Goal: Task Accomplishment & Management: Manage account settings

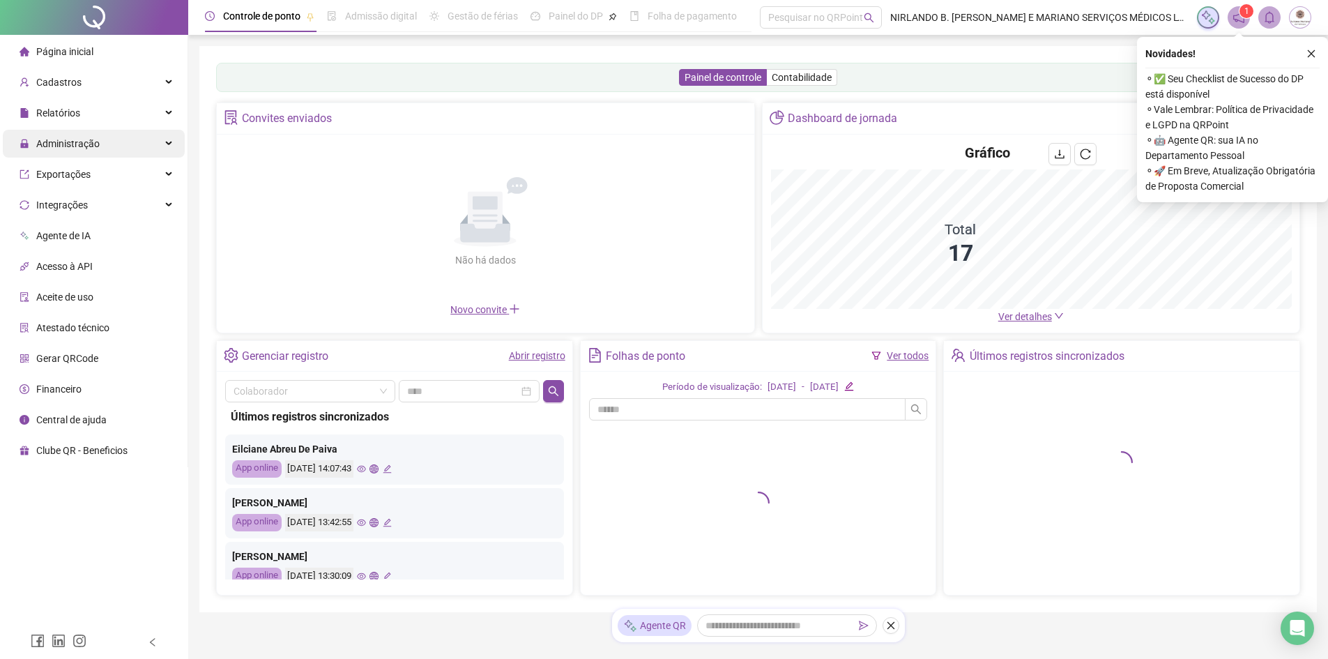
click at [56, 144] on span "Administração" at bounding box center [67, 143] width 63 height 11
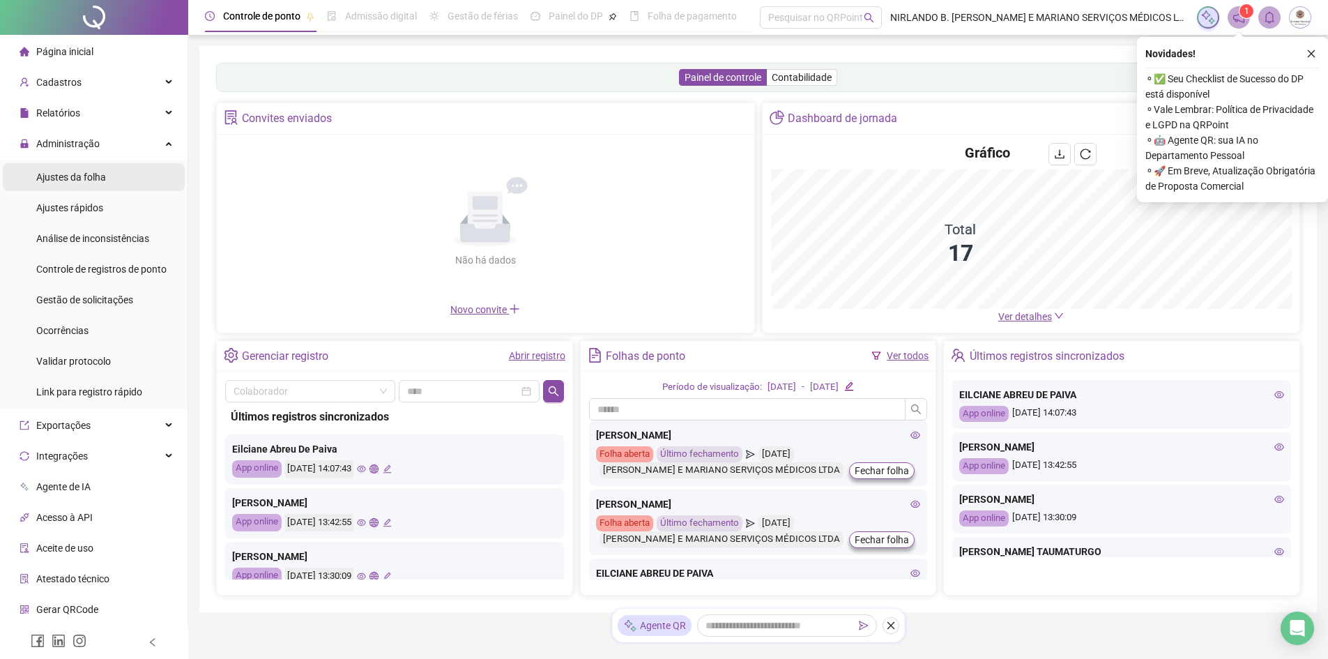
click at [62, 174] on span "Ajustes da folha" at bounding box center [71, 176] width 70 height 11
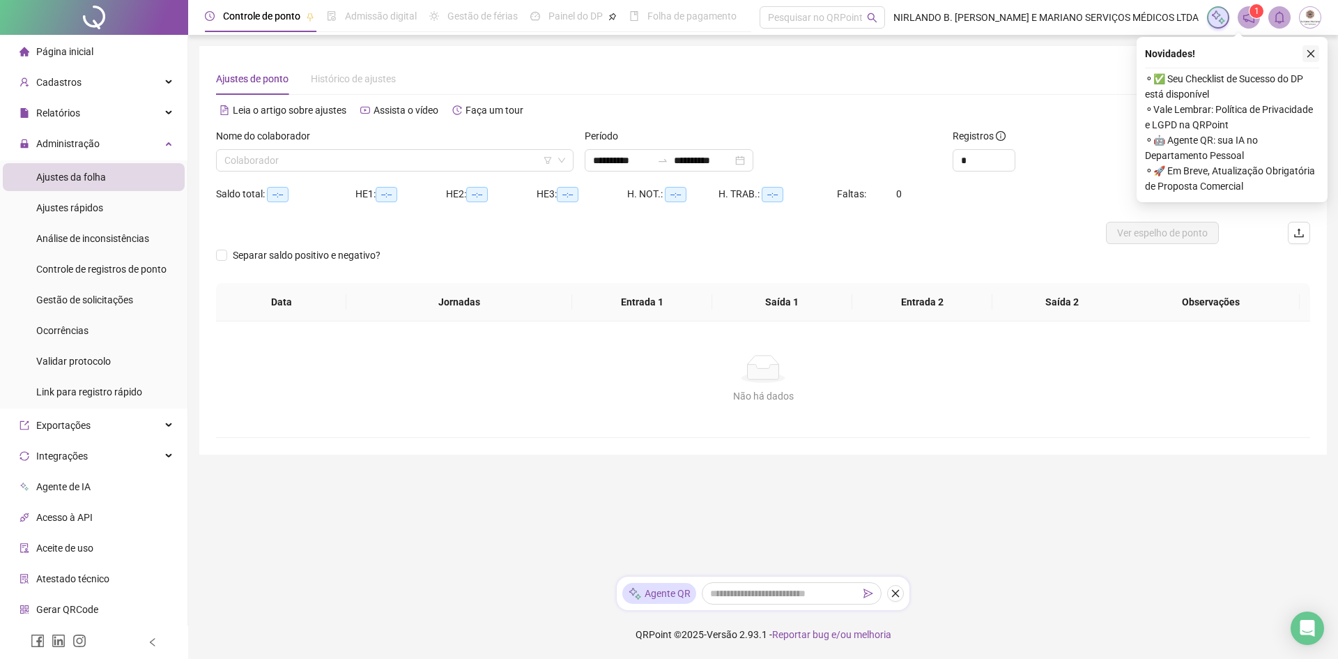
click at [1315, 53] on icon "close" at bounding box center [1311, 54] width 10 height 10
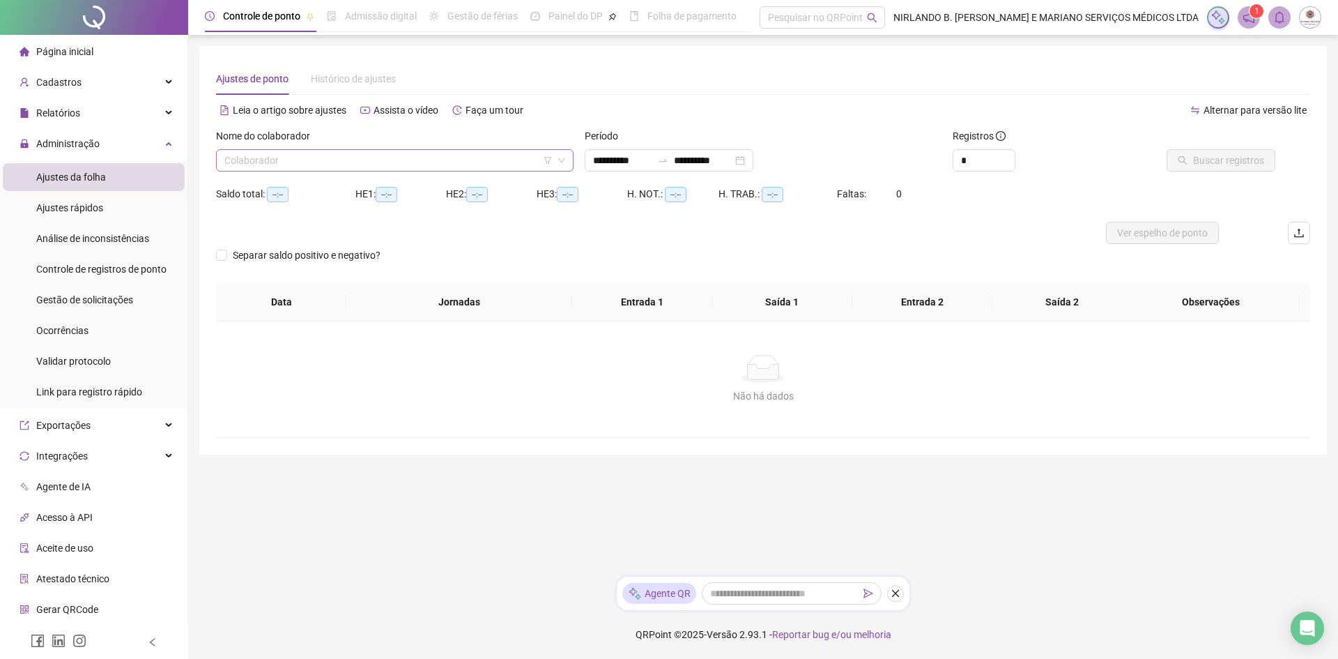
click at [309, 158] on input "search" at bounding box center [388, 160] width 328 height 21
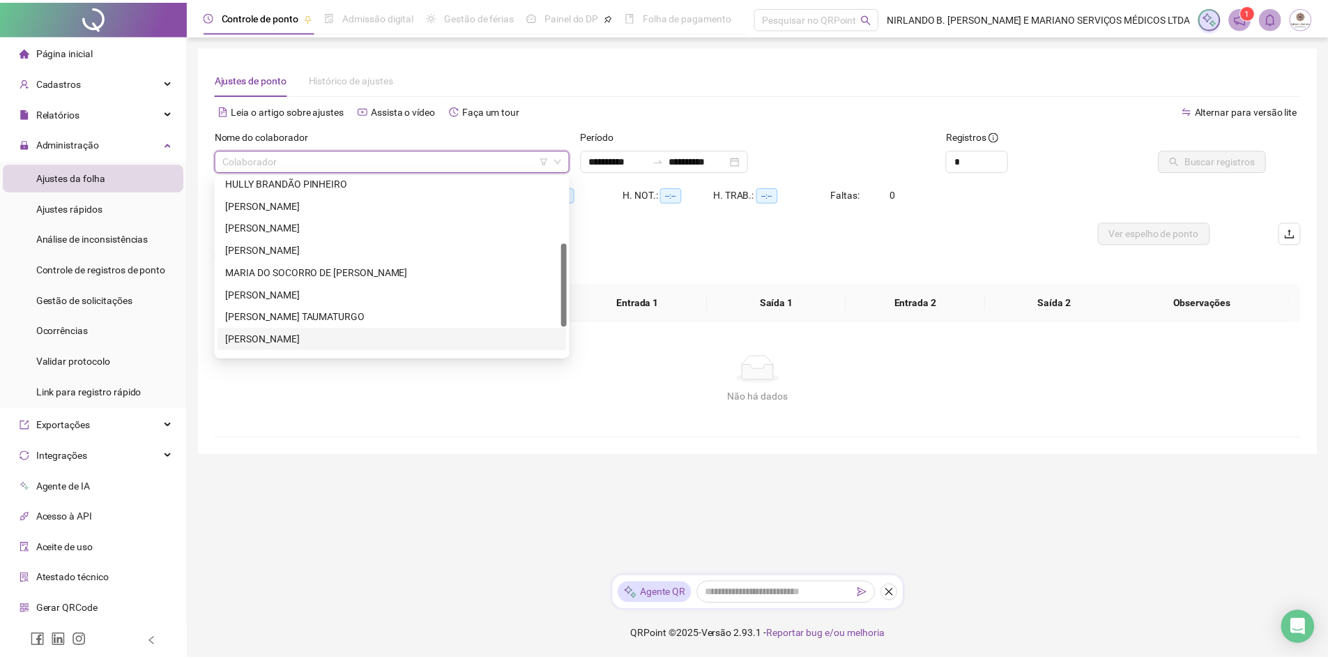
scroll to position [201, 0]
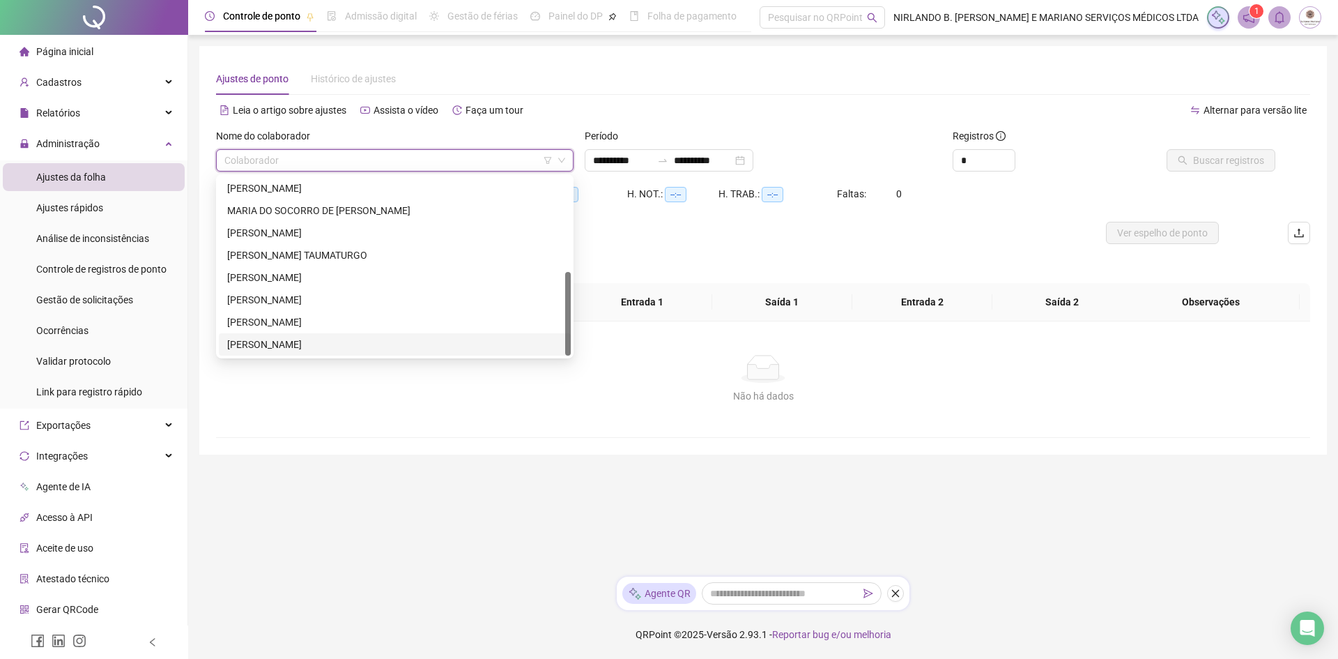
click at [270, 345] on div "[PERSON_NAME]" at bounding box center [394, 344] width 335 height 15
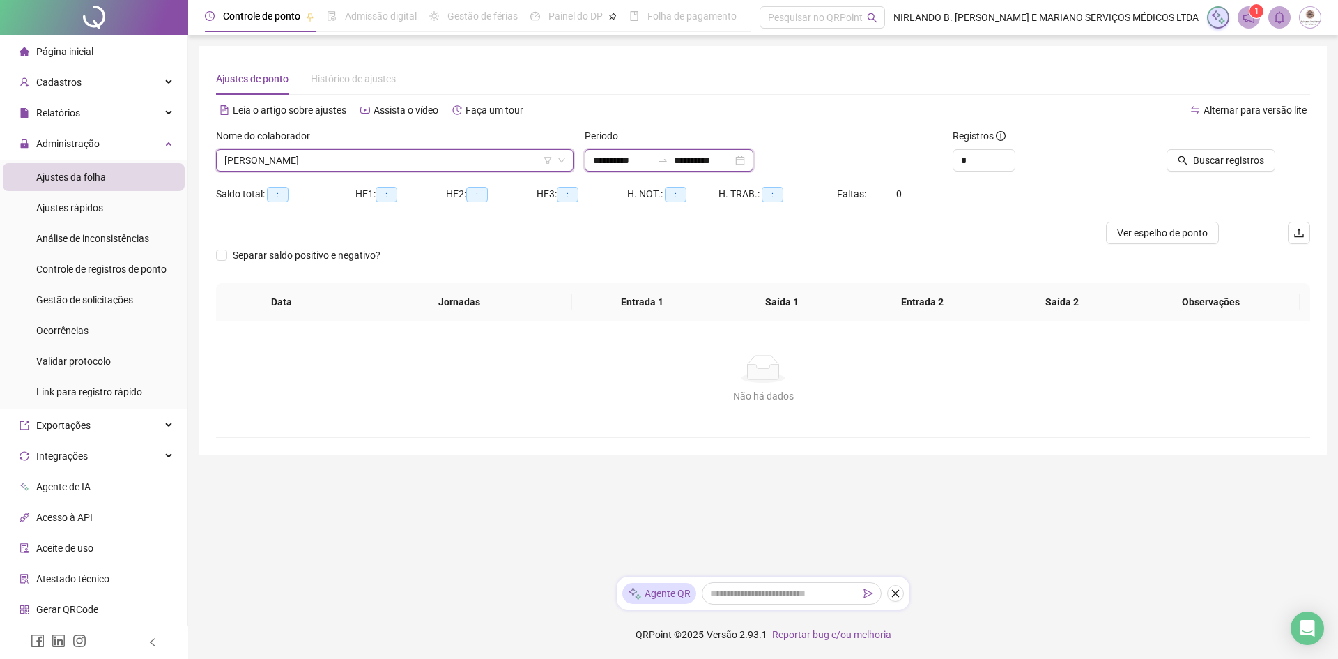
click at [719, 158] on input "**********" at bounding box center [703, 160] width 59 height 15
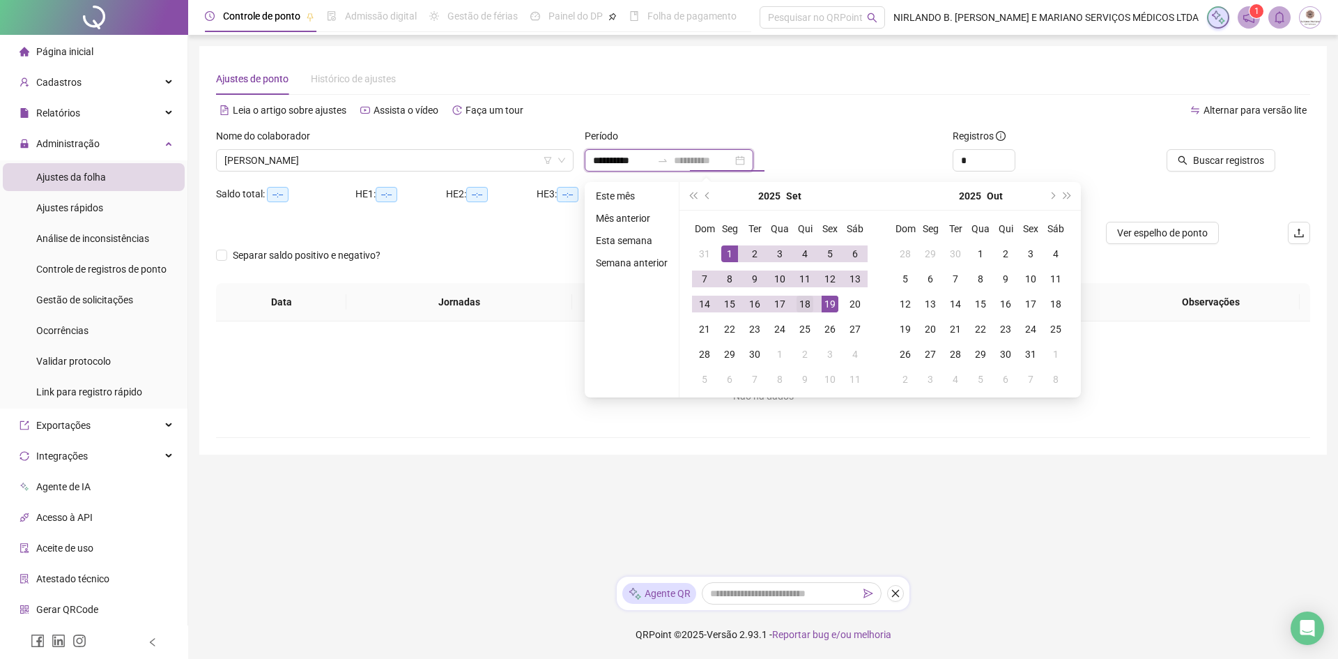
type input "**********"
click at [806, 306] on div "18" at bounding box center [805, 304] width 17 height 17
type input "**********"
click at [1202, 158] on span "Buscar registros" at bounding box center [1228, 160] width 71 height 15
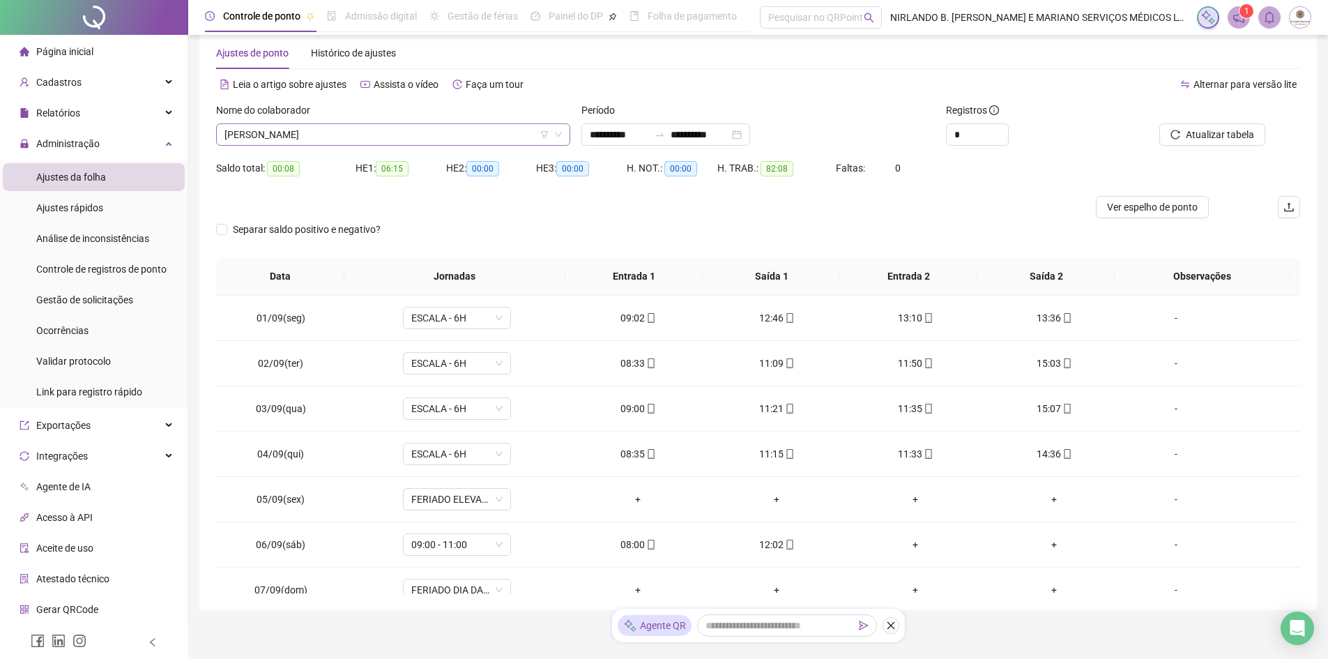
scroll to position [0, 0]
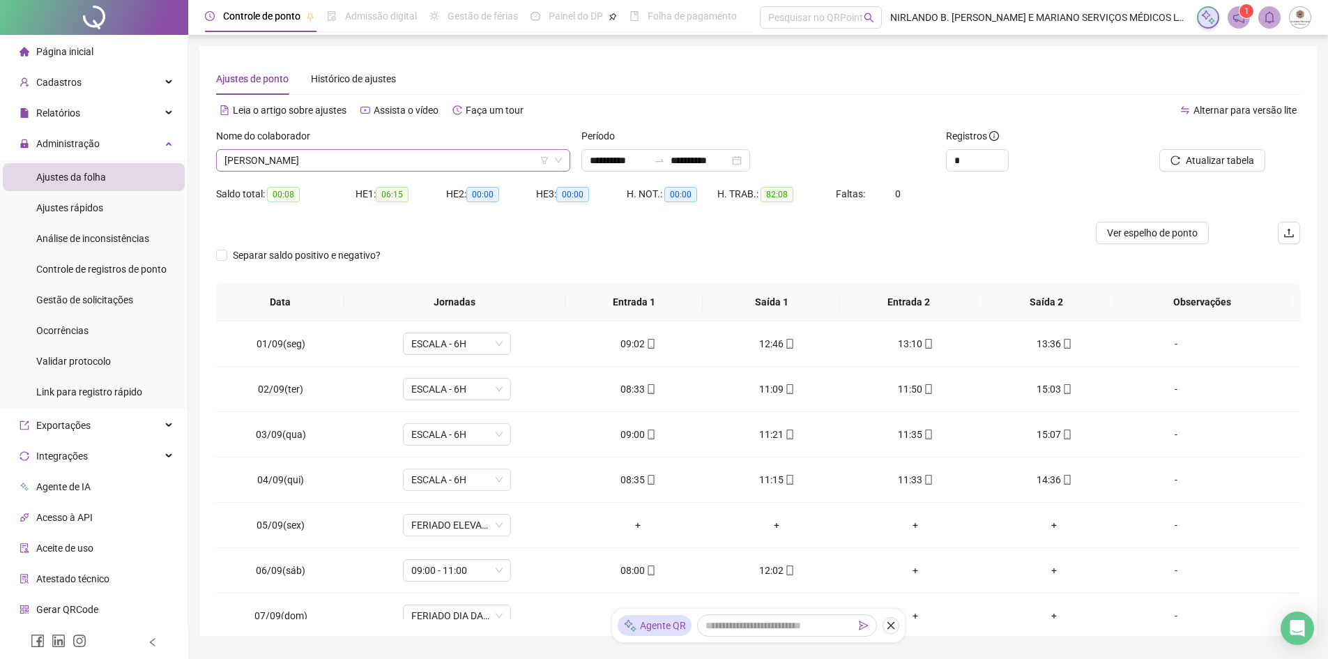
click at [323, 157] on span "[PERSON_NAME]" at bounding box center [392, 160] width 337 height 21
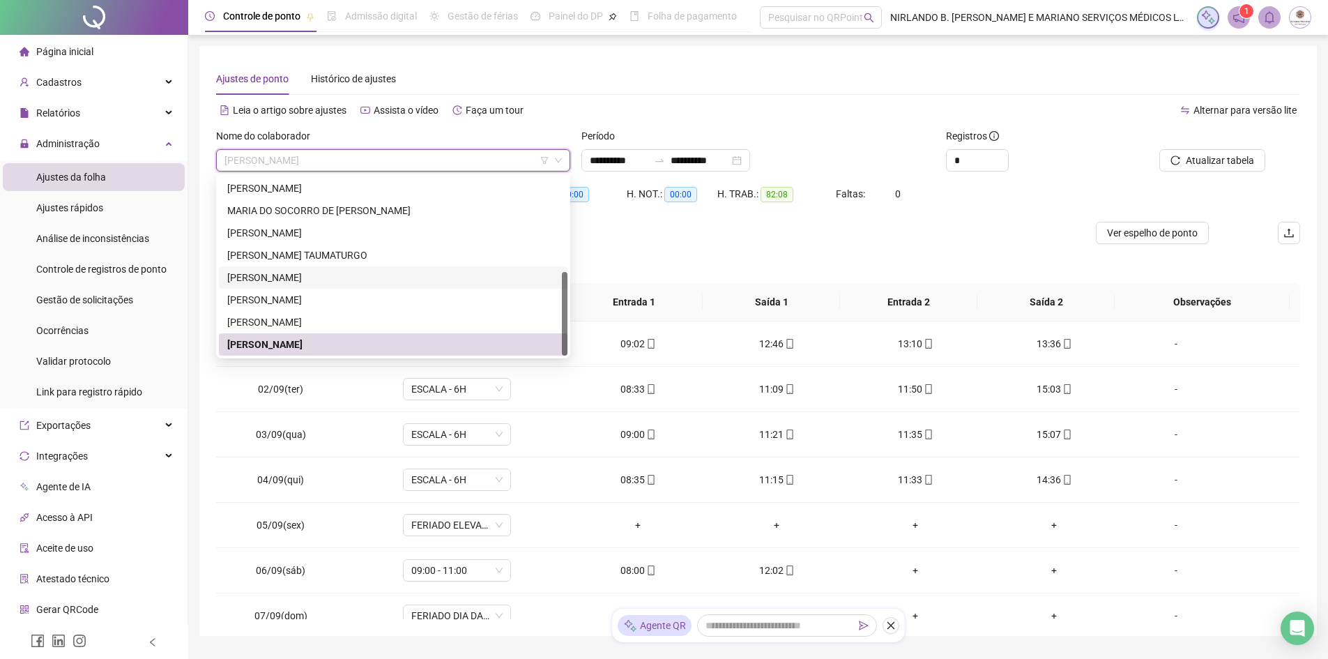
click at [263, 272] on div "[PERSON_NAME]" at bounding box center [393, 277] width 332 height 15
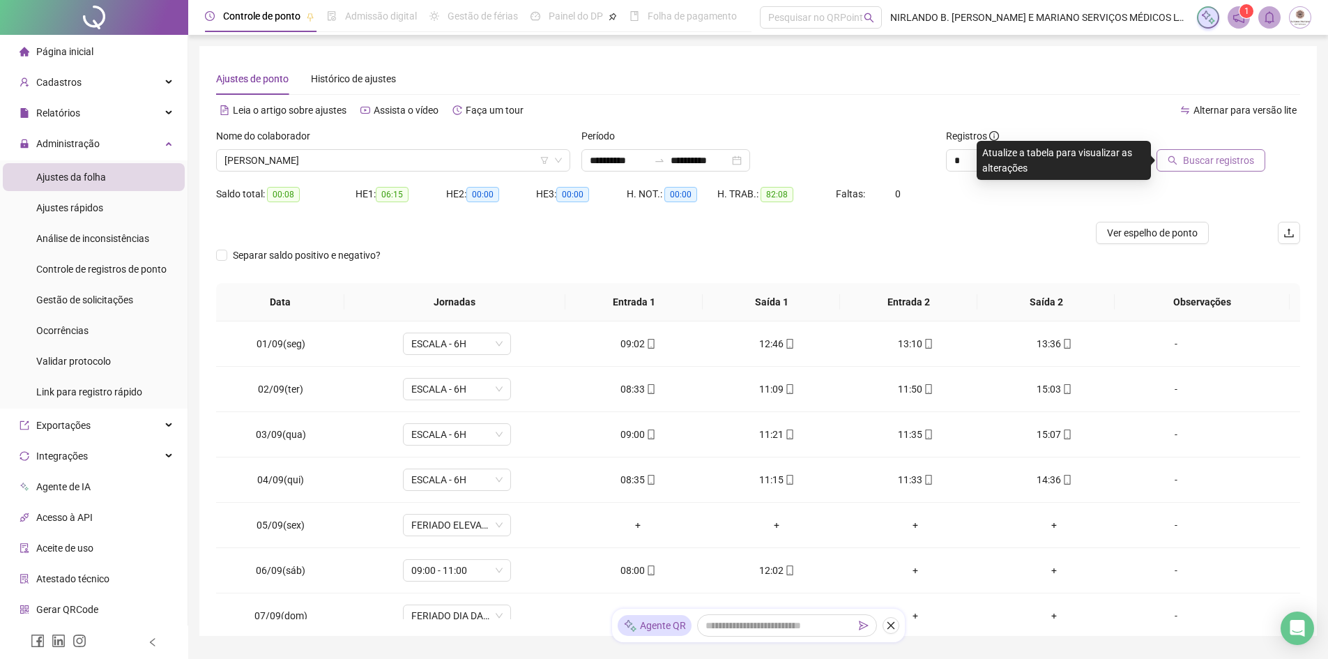
click at [1210, 156] on span "Buscar registros" at bounding box center [1218, 160] width 71 height 15
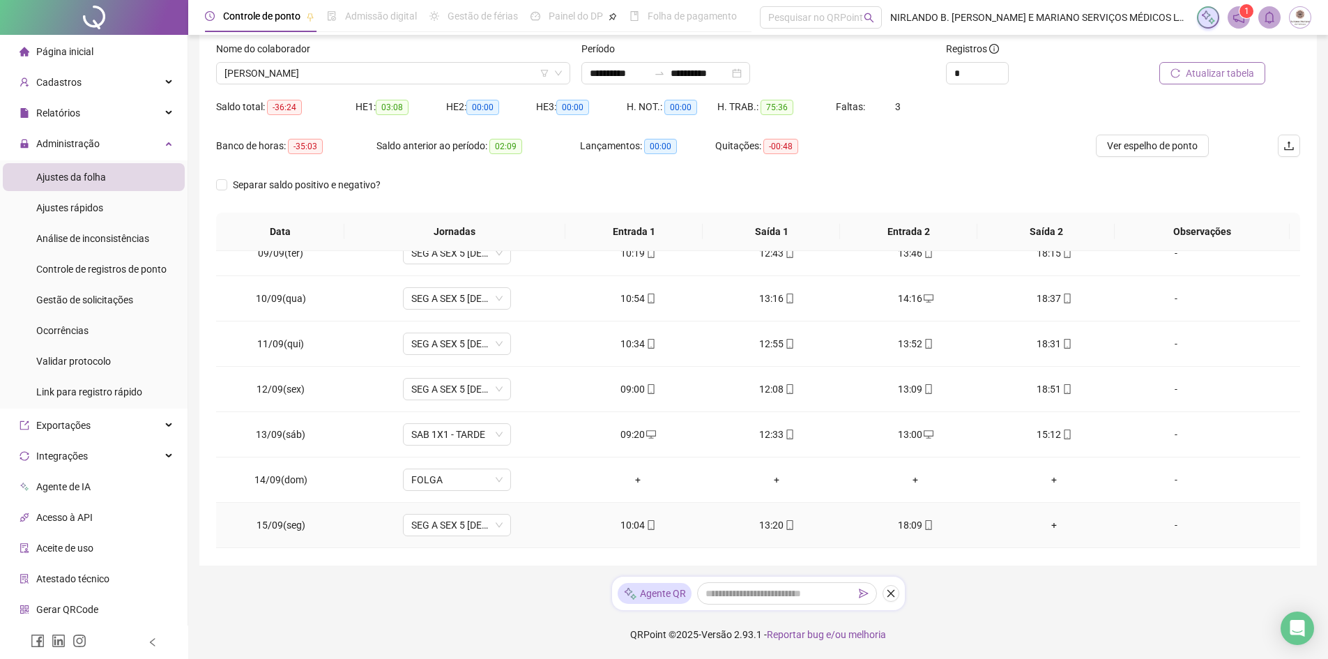
scroll to position [378, 0]
click at [1044, 532] on div "+" at bounding box center [1054, 528] width 116 height 15
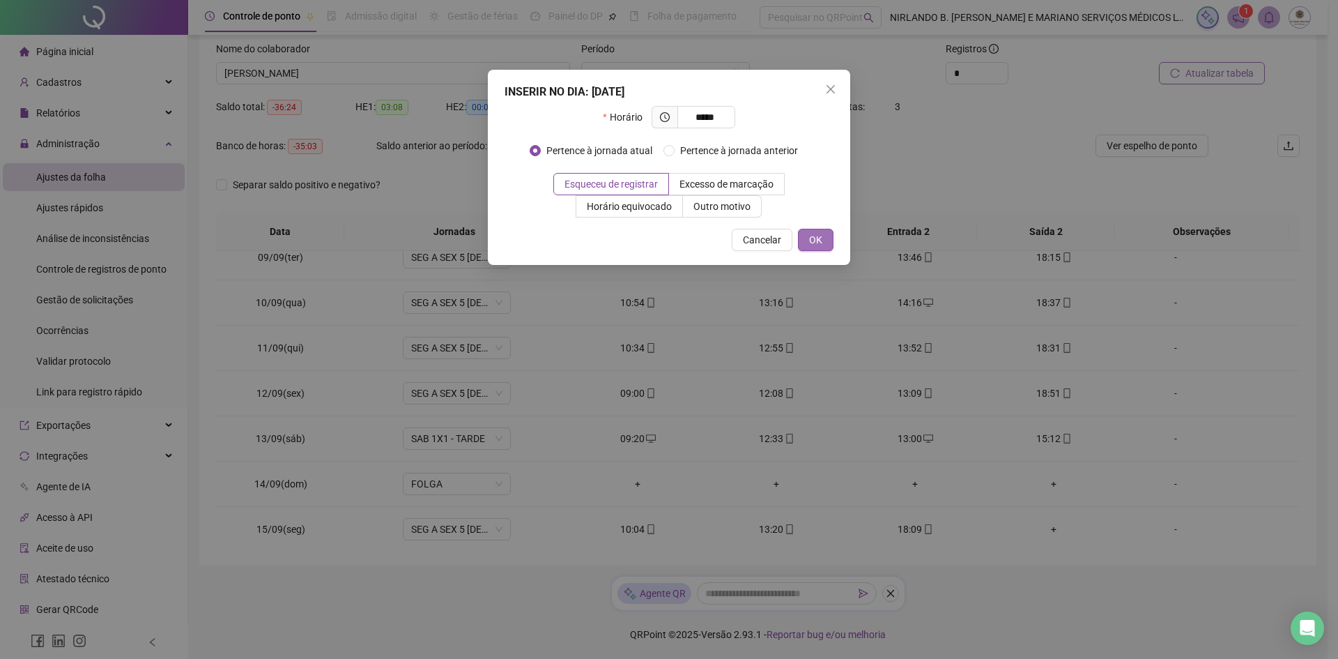
type input "*****"
click at [822, 241] on span "OK" at bounding box center [815, 239] width 13 height 15
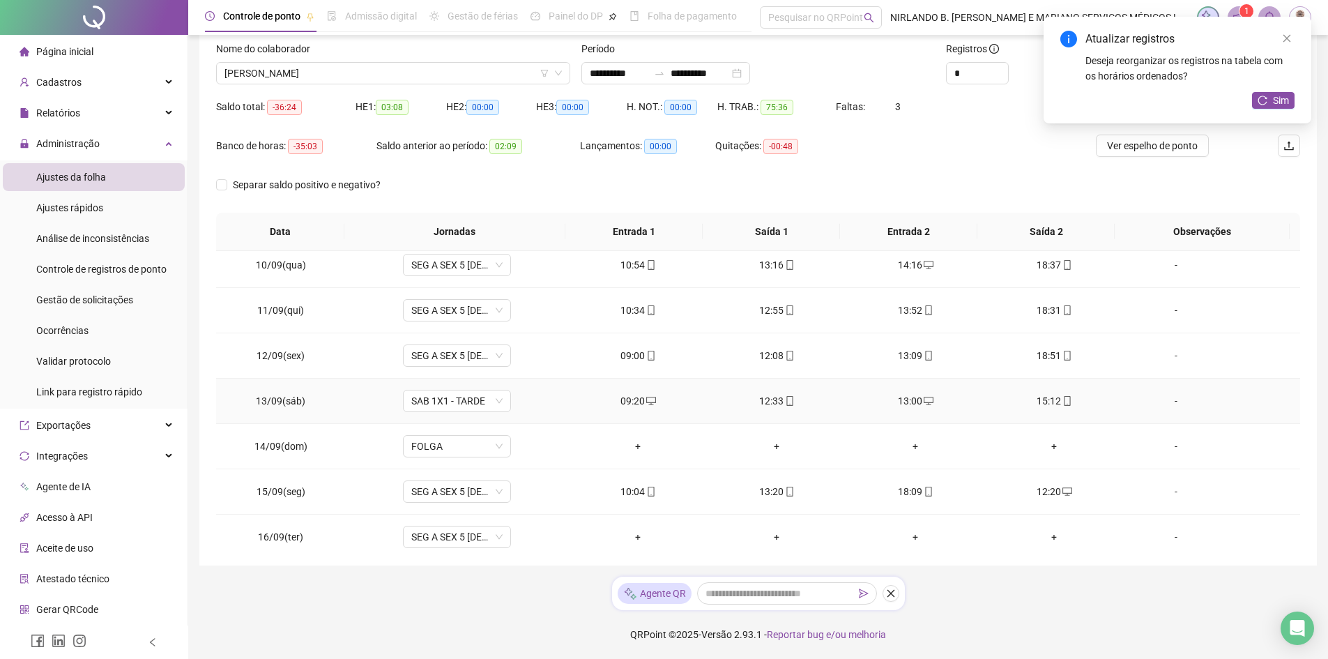
scroll to position [448, 0]
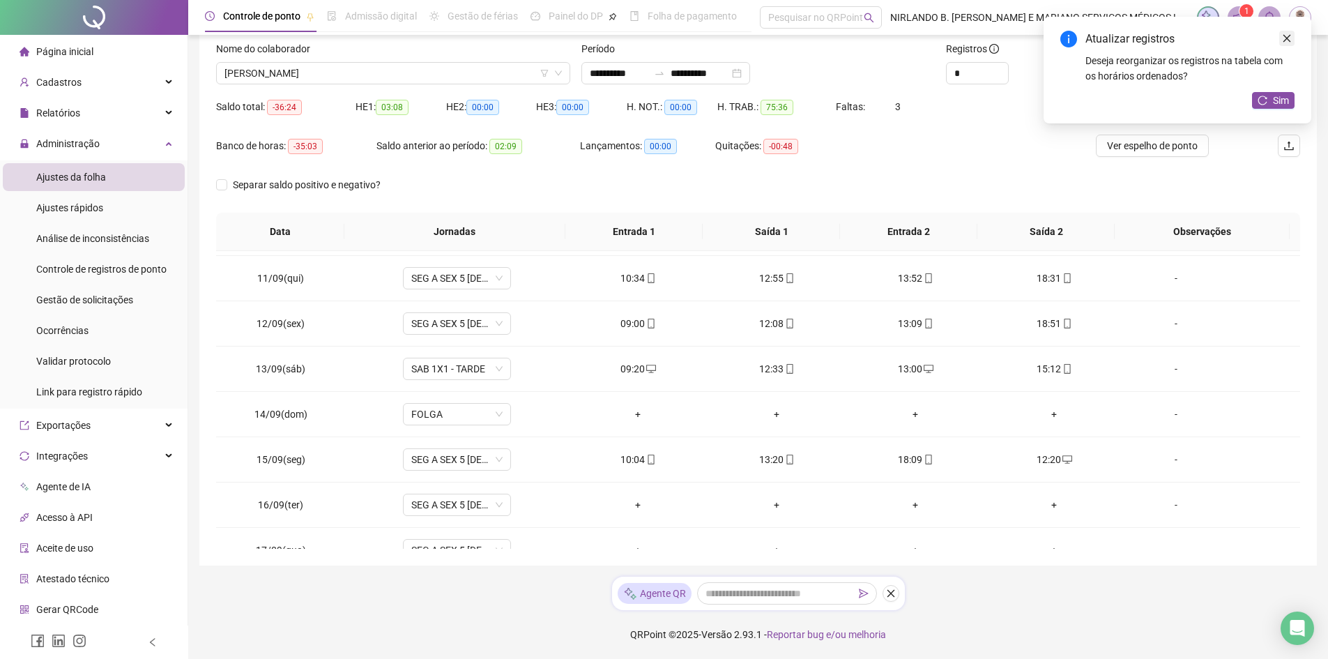
click at [1287, 36] on icon "close" at bounding box center [1287, 38] width 10 height 10
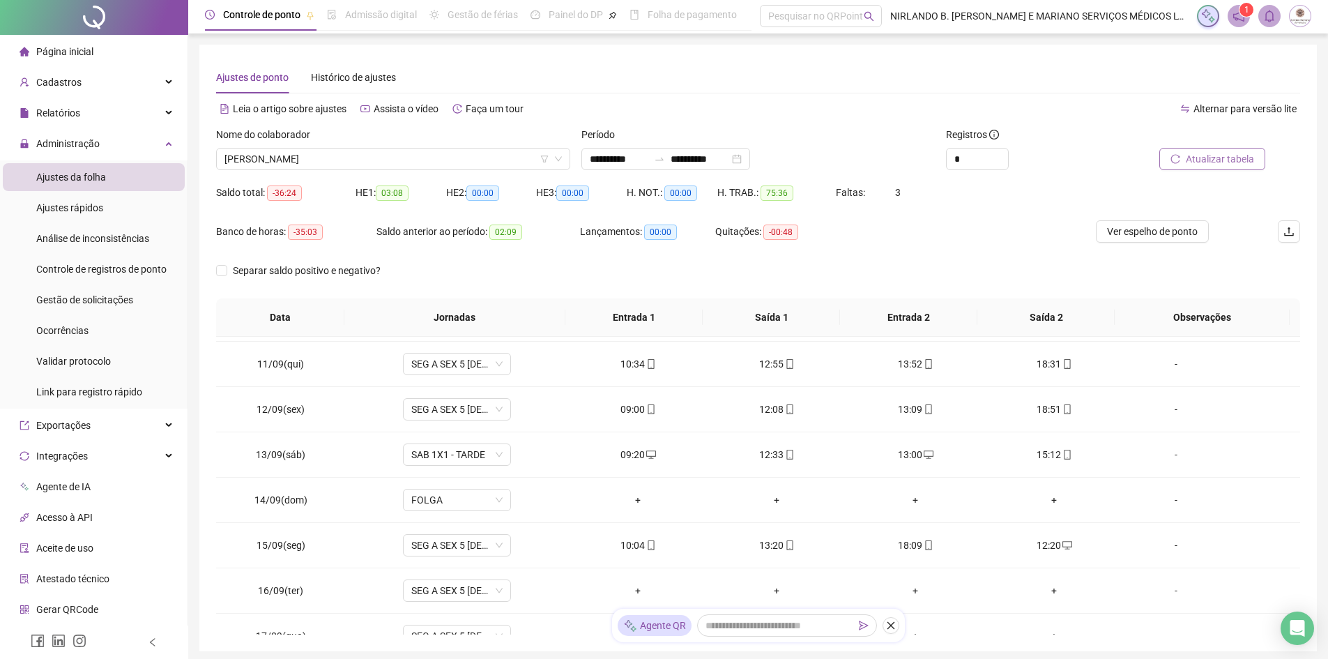
scroll to position [0, 0]
click at [1209, 156] on span "Atualizar tabela" at bounding box center [1220, 160] width 68 height 15
